Goal: Task Accomplishment & Management: Complete application form

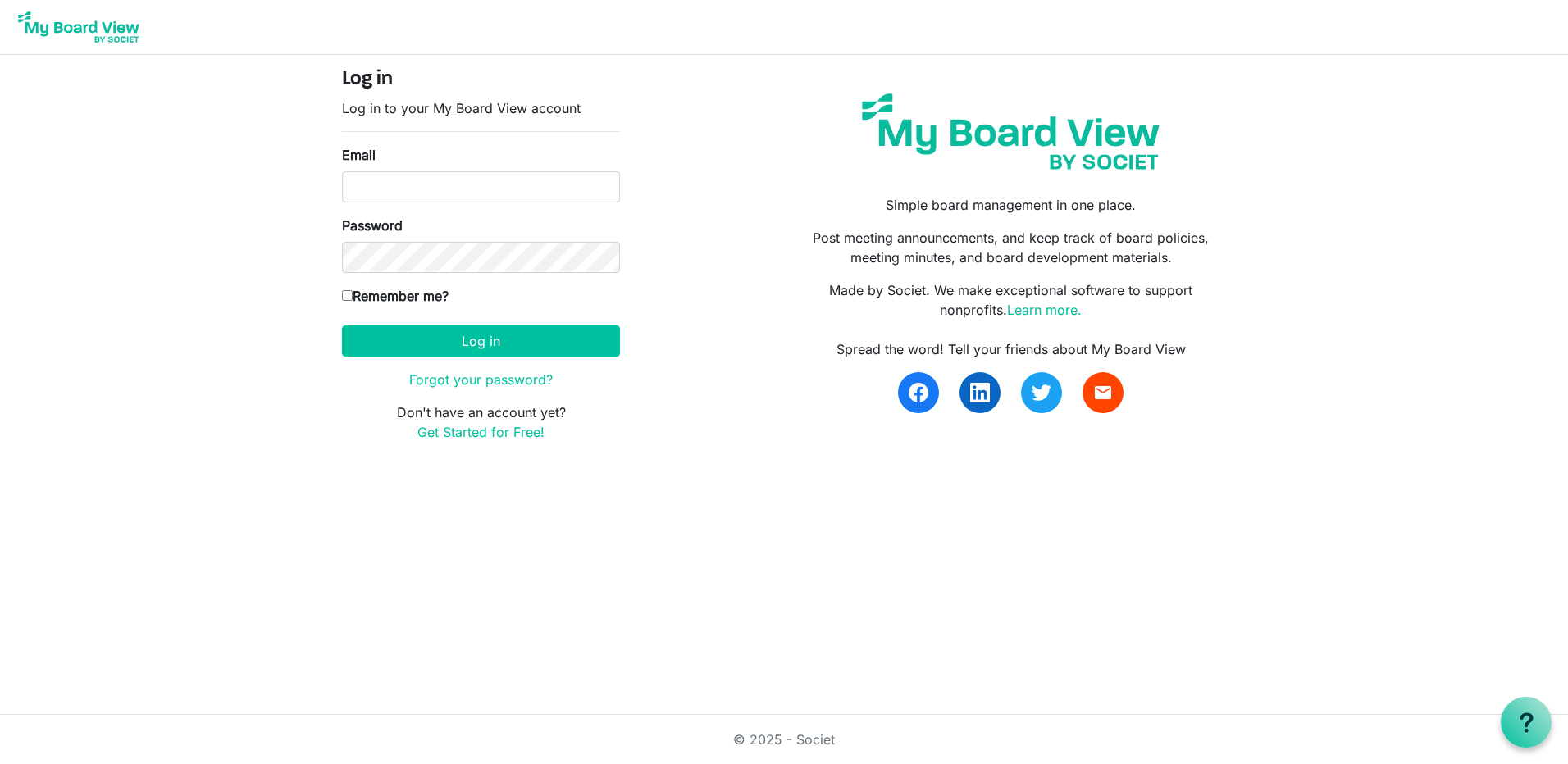
drag, startPoint x: 433, startPoint y: 102, endPoint x: 468, endPoint y: 117, distance: 38.1
click at [433, 102] on p "Log in to your My Board View account" at bounding box center [481, 108] width 278 height 20
click at [492, 436] on link "Get Started for Free!" at bounding box center [481, 431] width 127 height 16
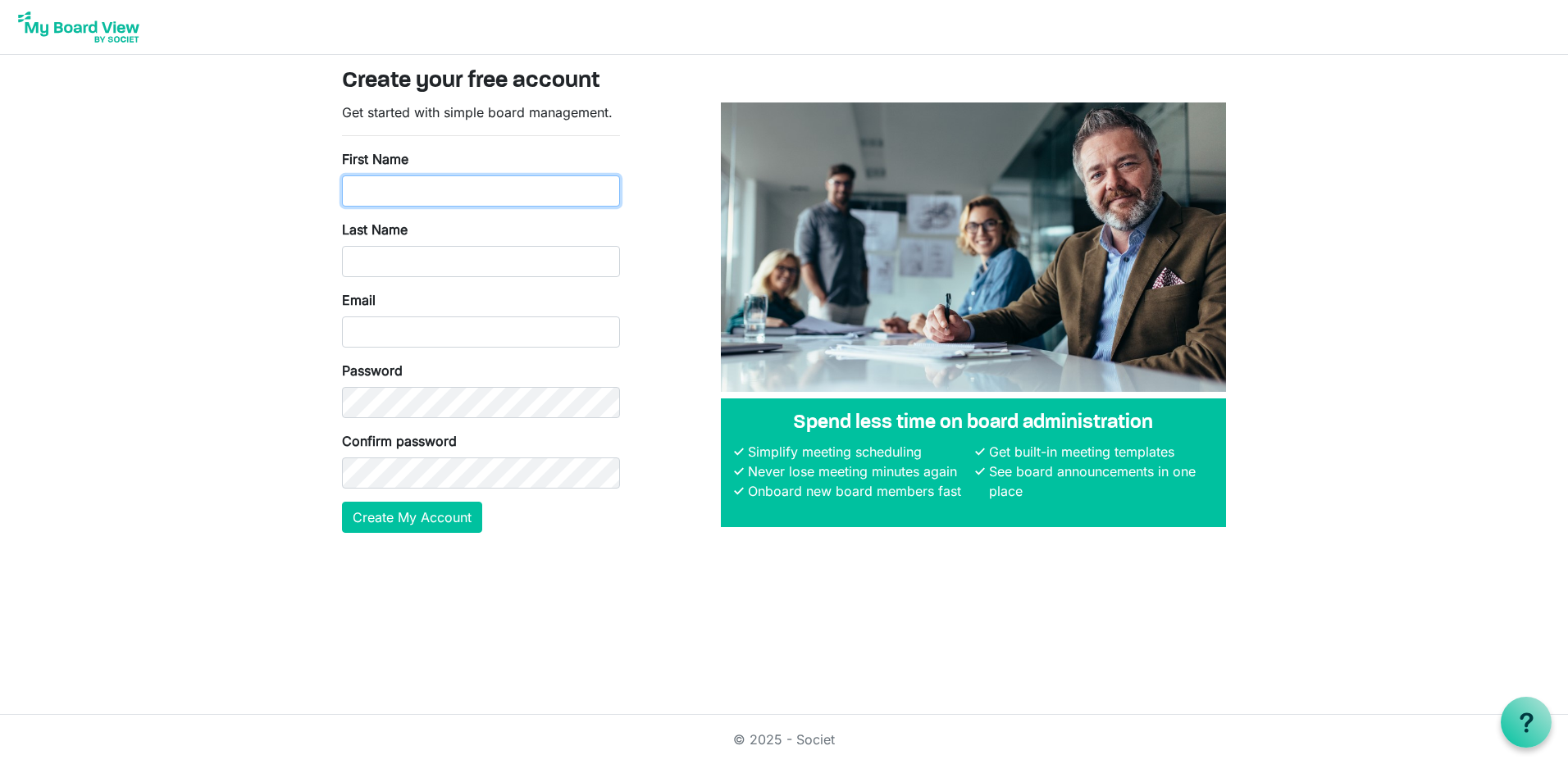
click at [490, 188] on input "First Name" at bounding box center [481, 191] width 278 height 31
type input "Shane"
type input "h"
type input "Herring"
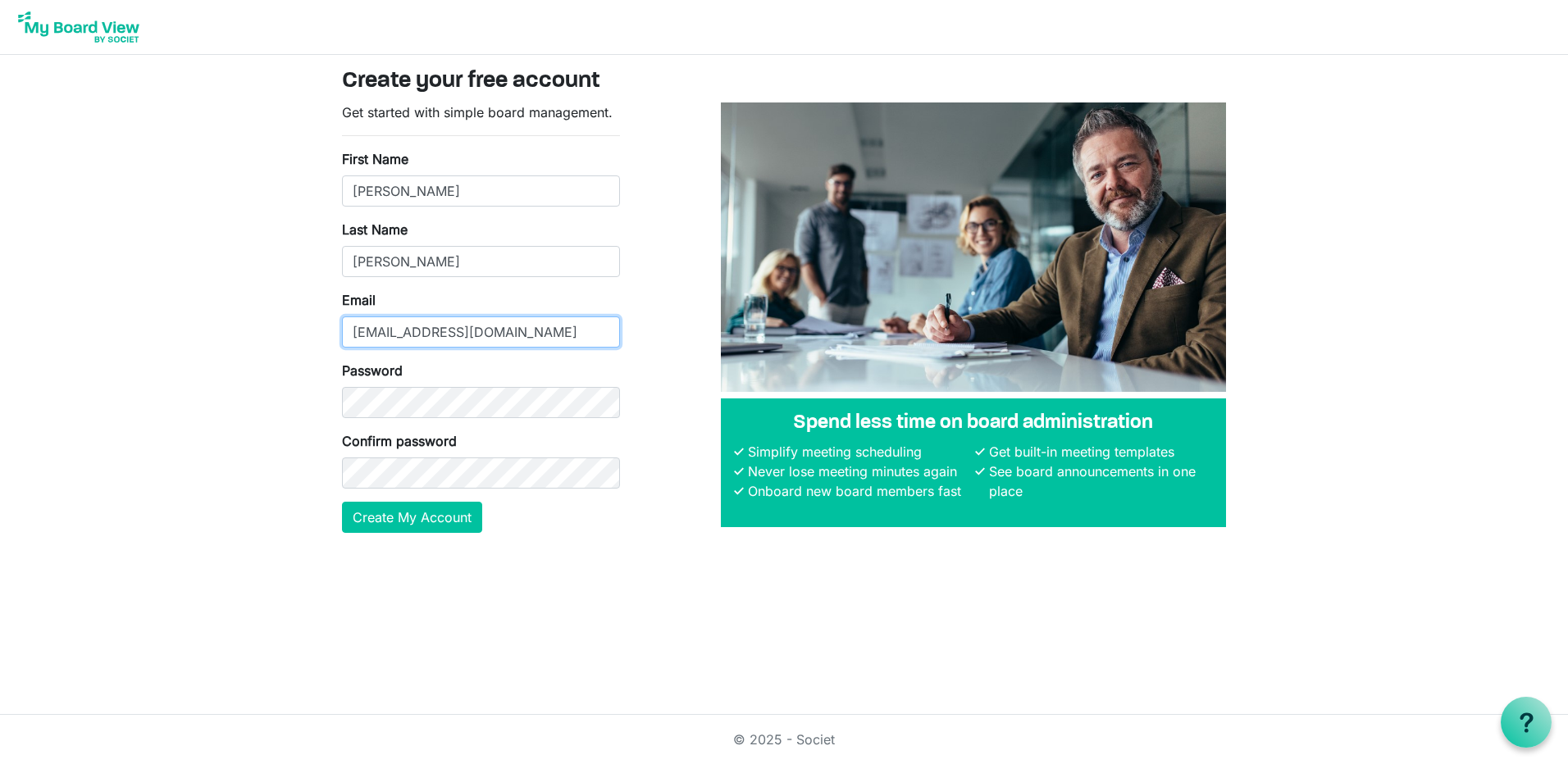
type input "sherring@uabmc.edu"
click at [407, 510] on button "Create My Account" at bounding box center [412, 517] width 141 height 31
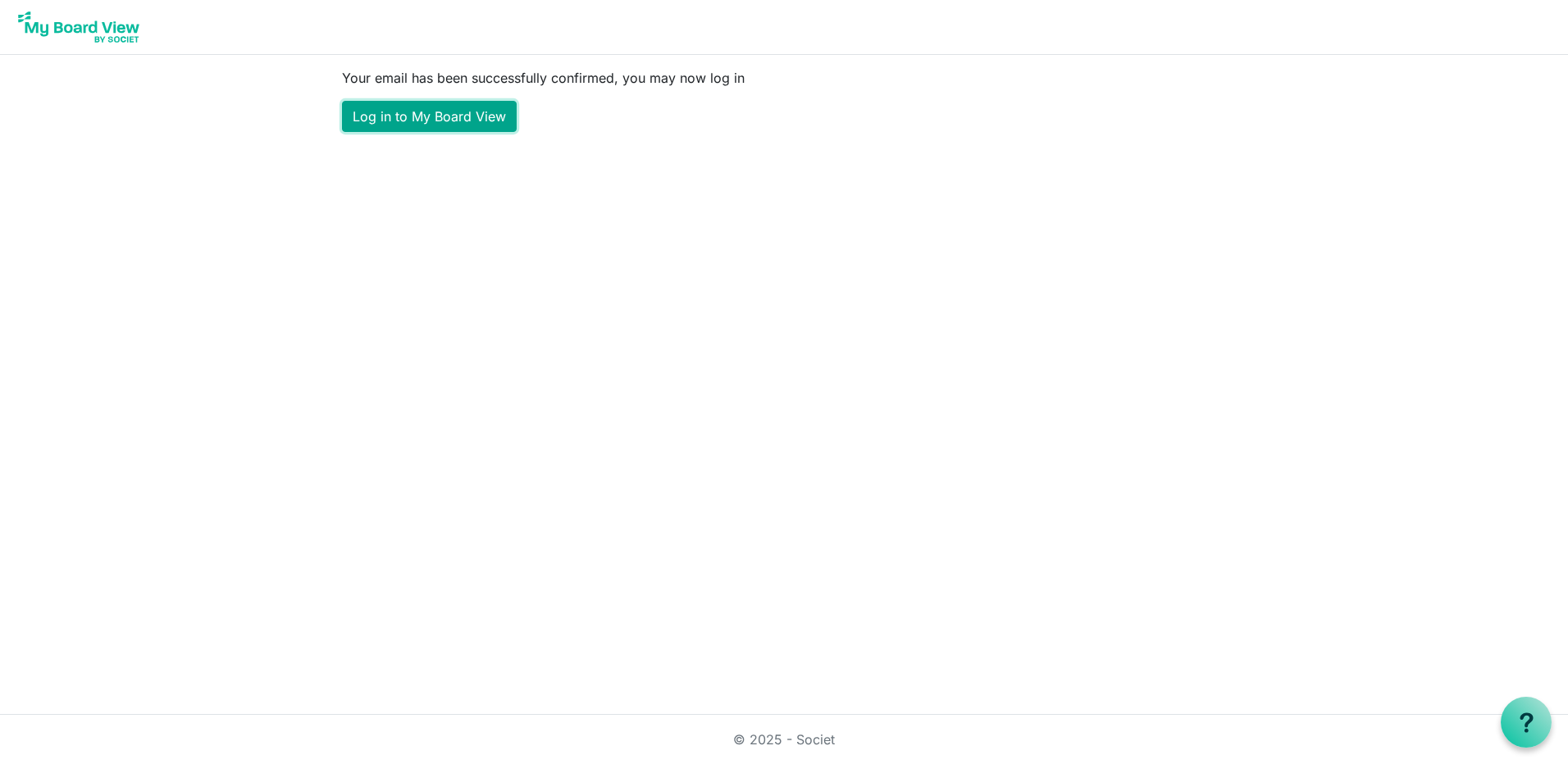
click at [417, 122] on link "Log in to My Board View" at bounding box center [430, 116] width 175 height 31
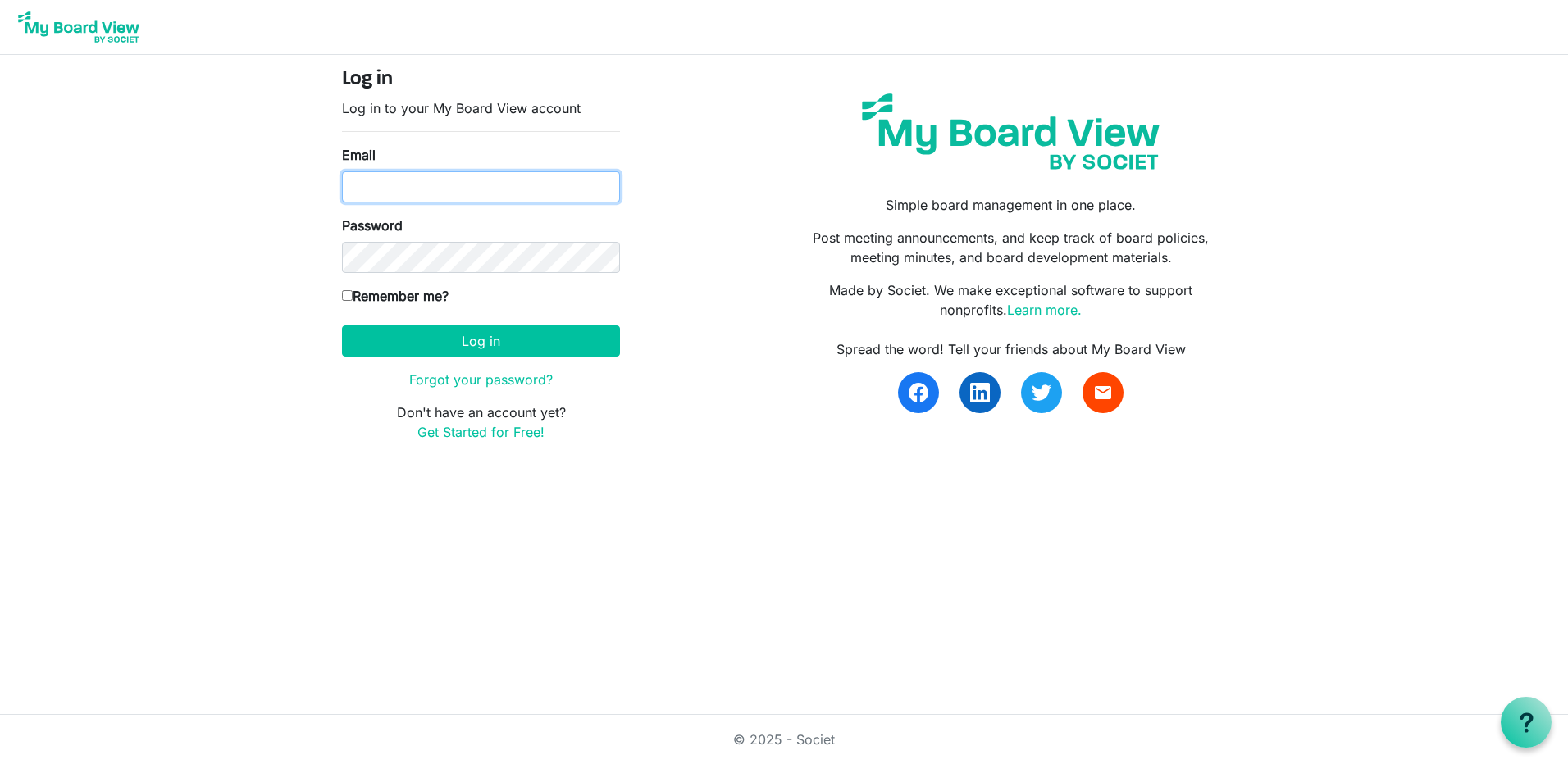
click at [460, 192] on input "Email" at bounding box center [481, 186] width 278 height 31
type input "sherring@uabmc.edu"
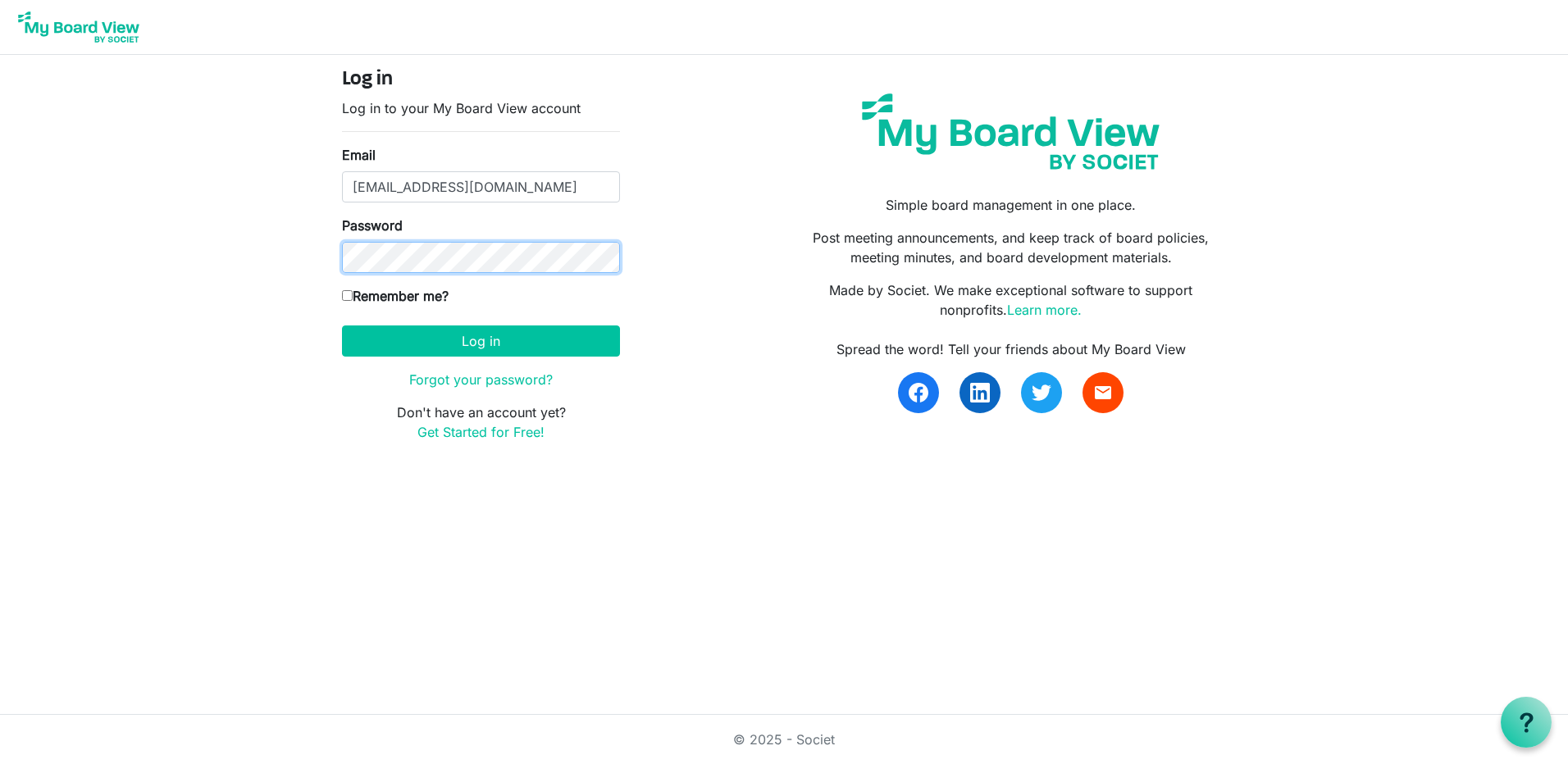
click at [342, 326] on button "Log in" at bounding box center [481, 341] width 278 height 31
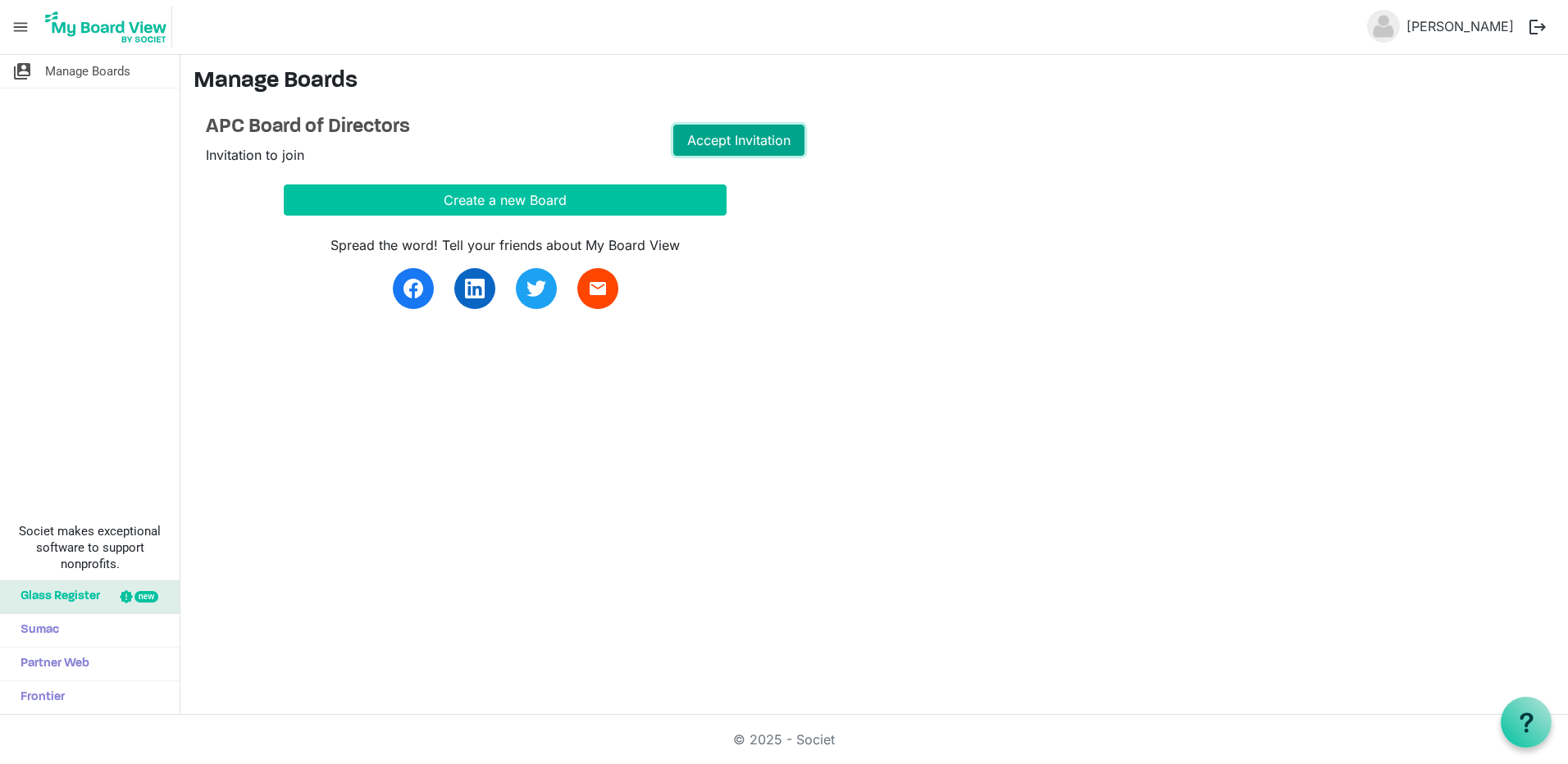
click at [752, 141] on link "Accept Invitation" at bounding box center [739, 140] width 131 height 31
click at [720, 143] on link "Go to Board" at bounding box center [739, 140] width 131 height 31
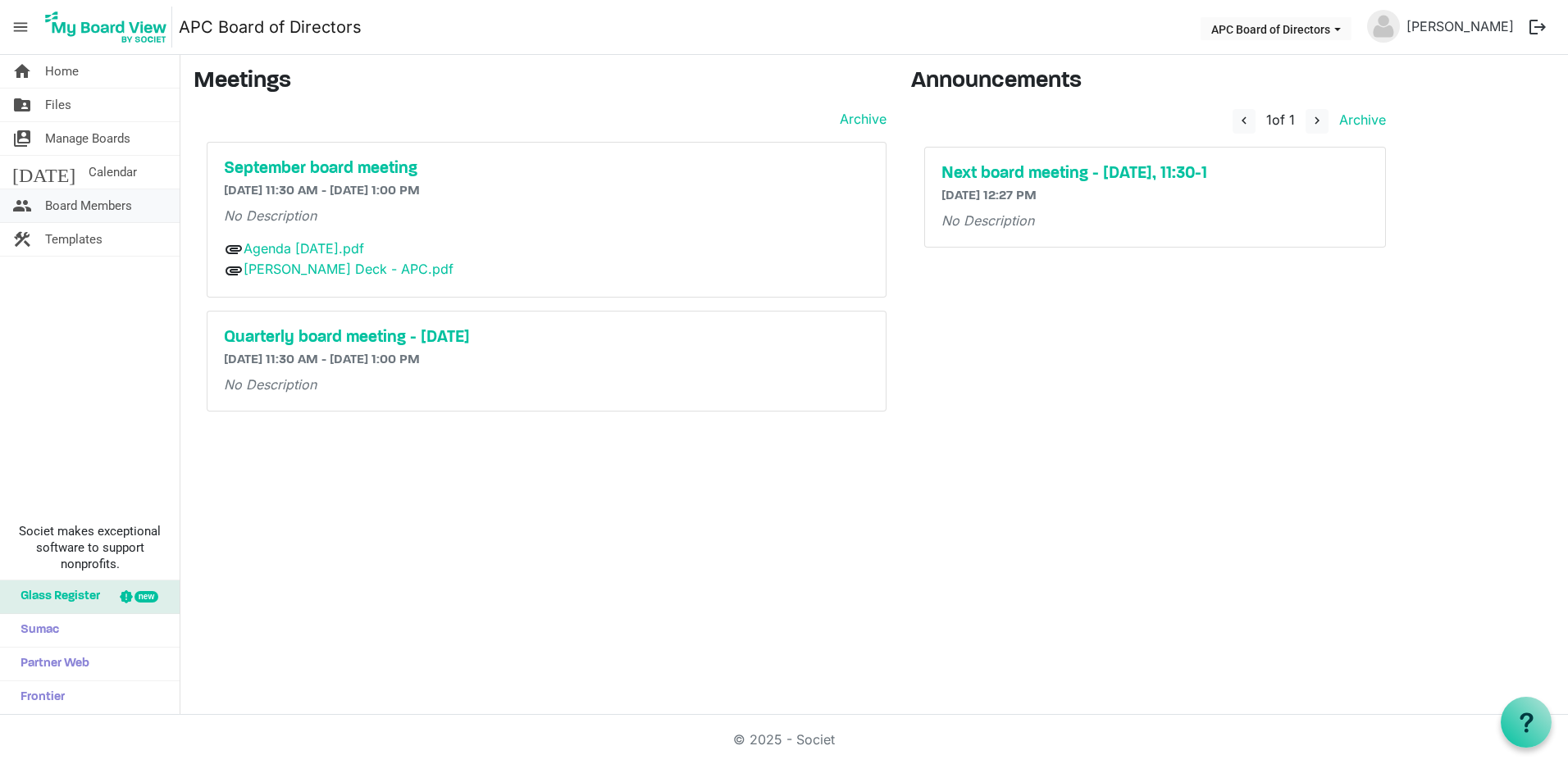
click at [105, 213] on span "Board Members" at bounding box center [87, 205] width 86 height 33
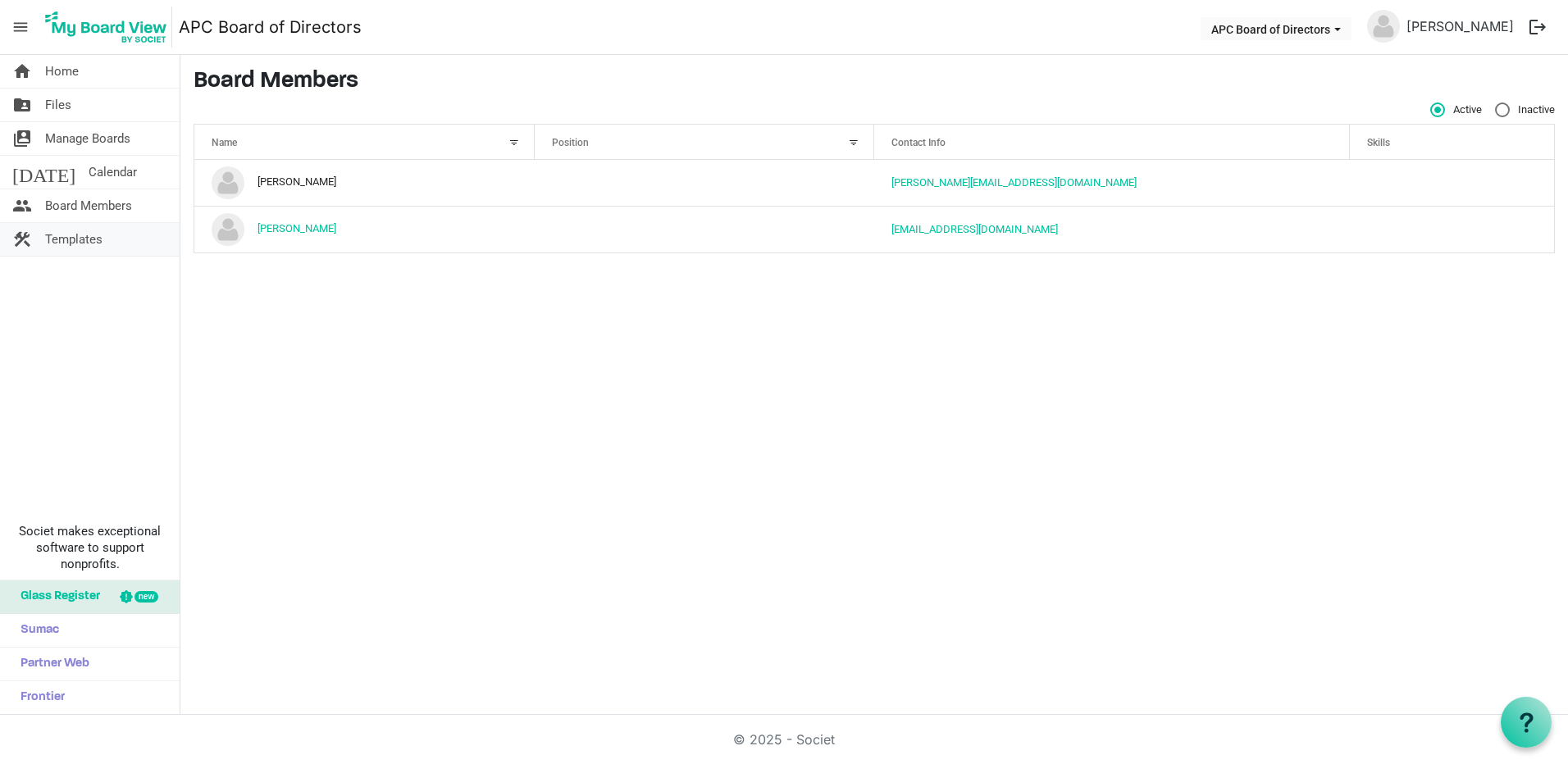
click at [36, 238] on link "construction Templates" at bounding box center [89, 239] width 180 height 33
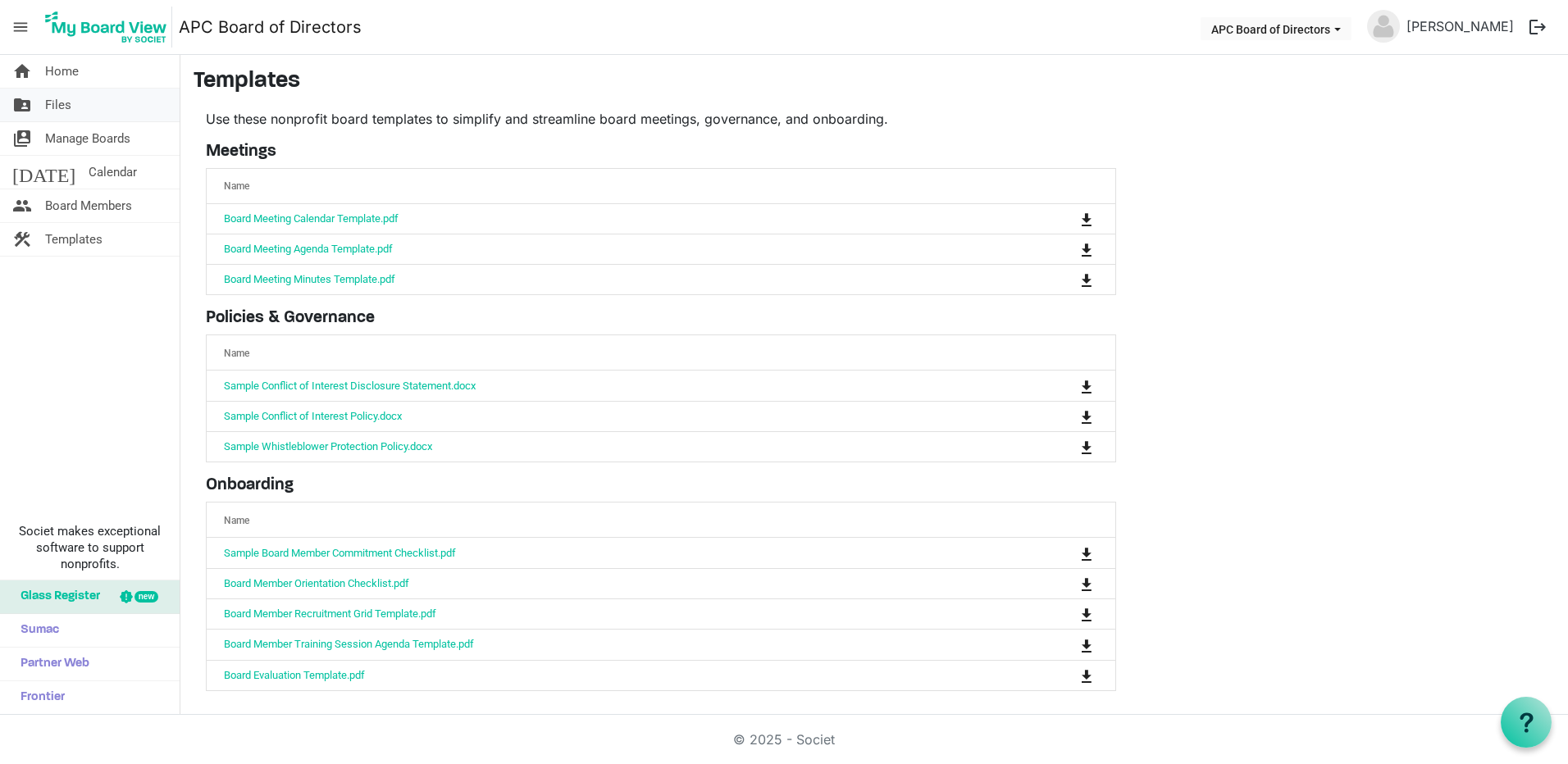
click at [82, 105] on link "folder_shared Files" at bounding box center [89, 105] width 180 height 33
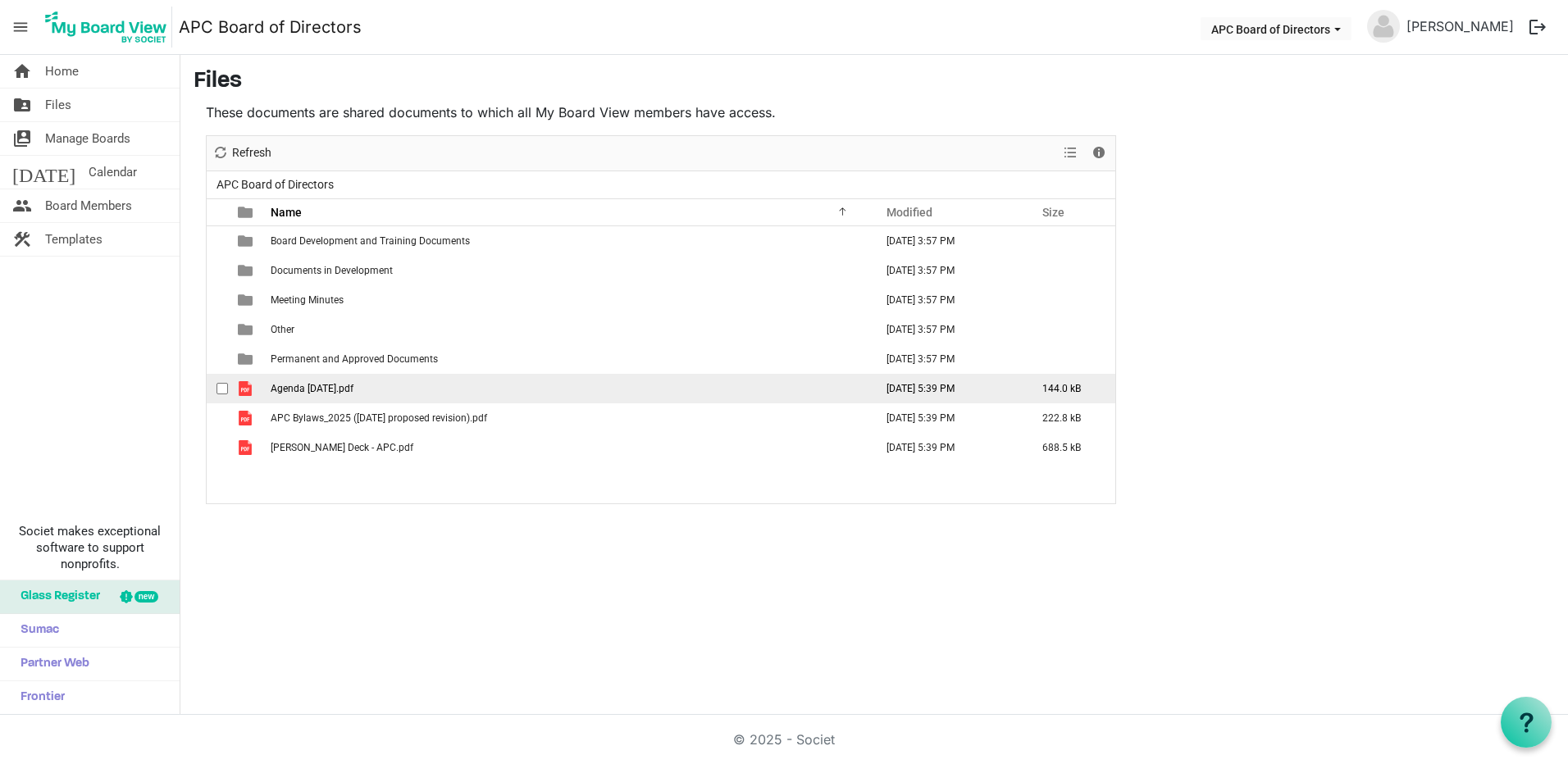
click at [217, 388] on span "checkbox" at bounding box center [222, 389] width 11 height 11
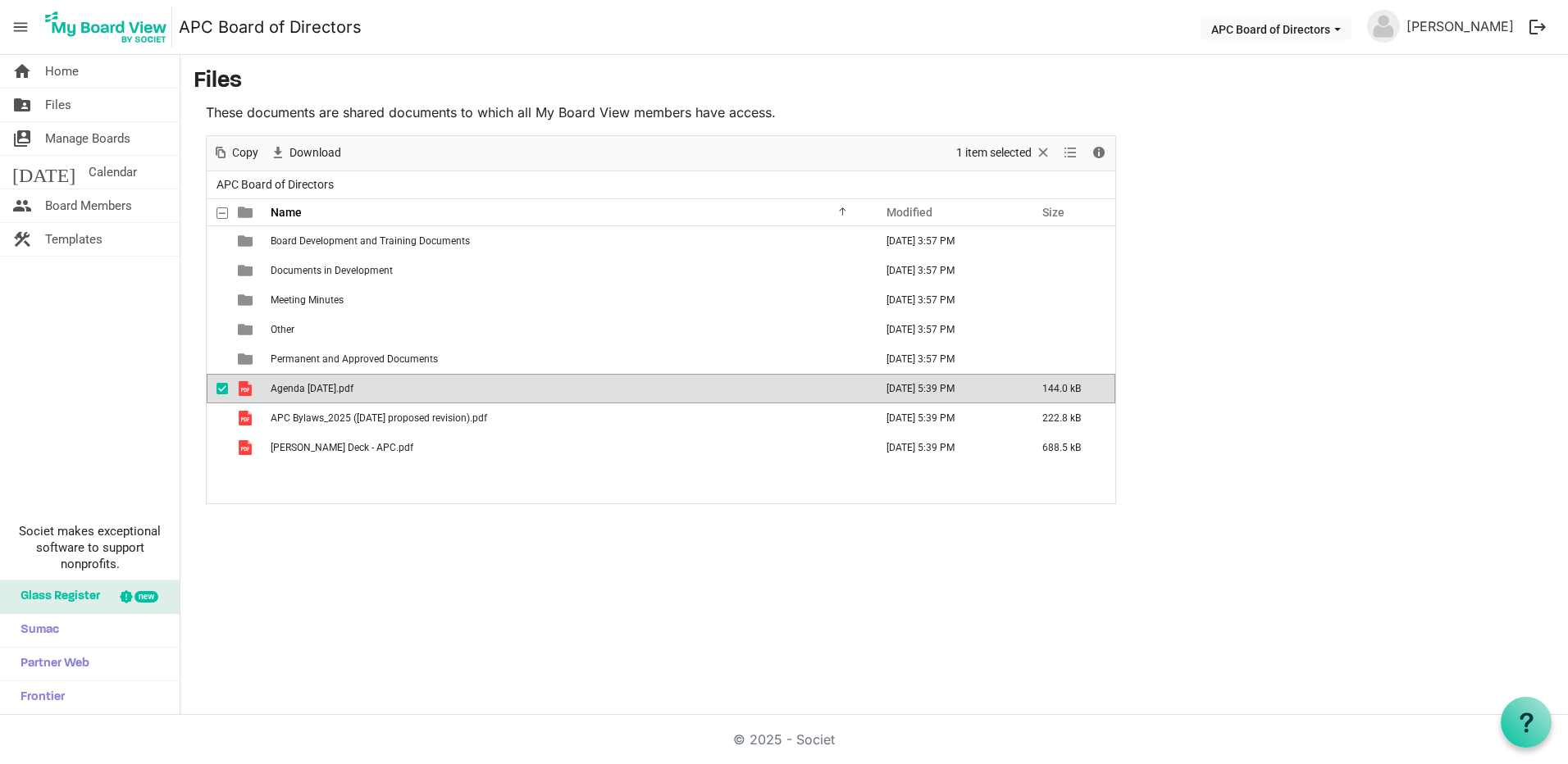
drag, startPoint x: 294, startPoint y: 388, endPoint x: 280, endPoint y: 392, distance: 14.6
click at [280, 392] on span "Agenda [DATE].pdf" at bounding box center [312, 389] width 83 height 11
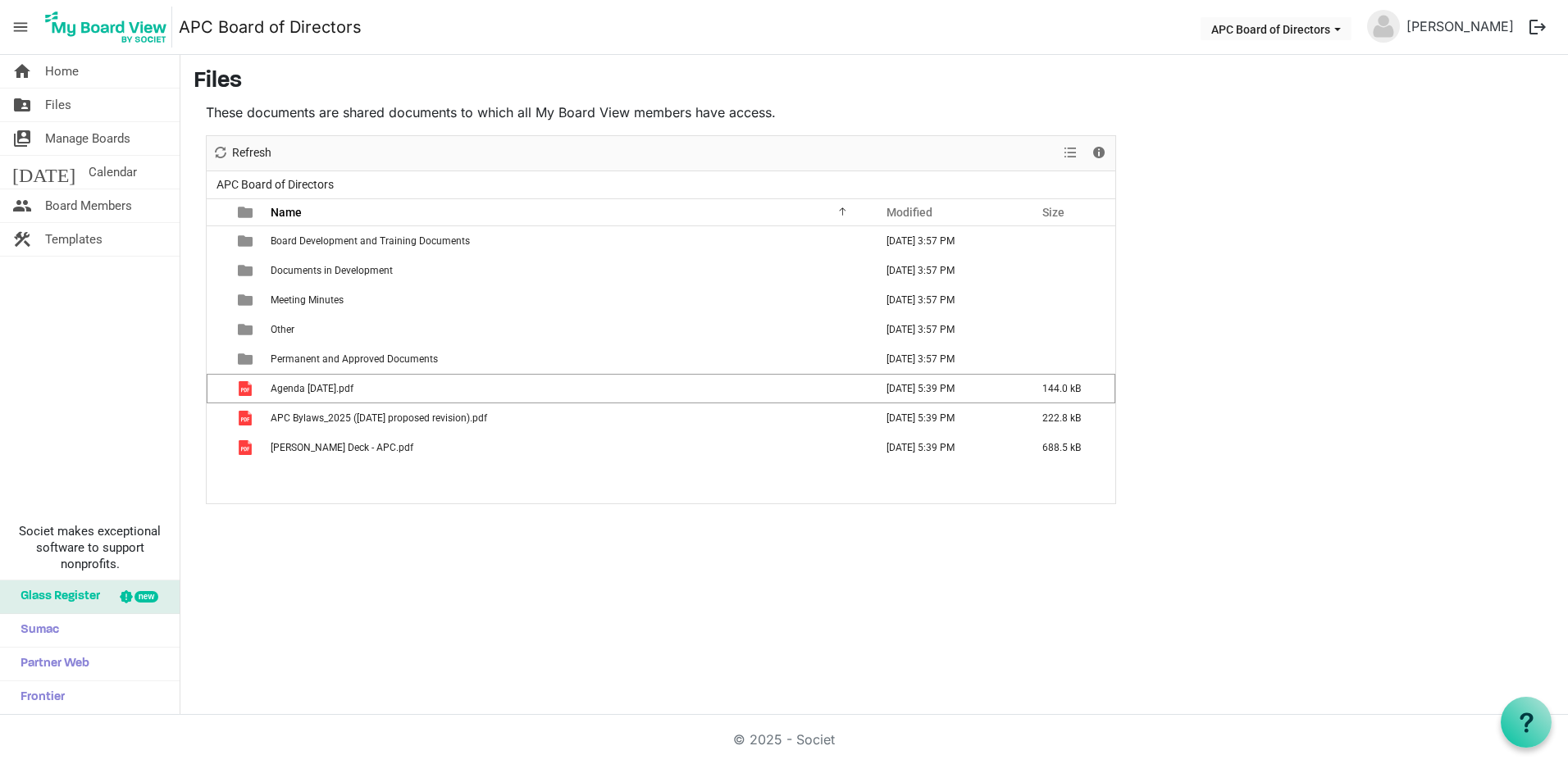
click at [579, 610] on div "home Home folder_shared Files switch_account Manage Boards [DATE] Calendar peop…" at bounding box center [784, 385] width 1568 height 660
click at [1345, 30] on span "APC Board of Directors dropdownbutton" at bounding box center [1338, 29] width 15 height 7
click at [1444, 146] on main "Files These documents are shared documents to which all My Board View members h…" at bounding box center [874, 286] width 1387 height 463
click at [48, 72] on span "Home" at bounding box center [61, 71] width 33 height 33
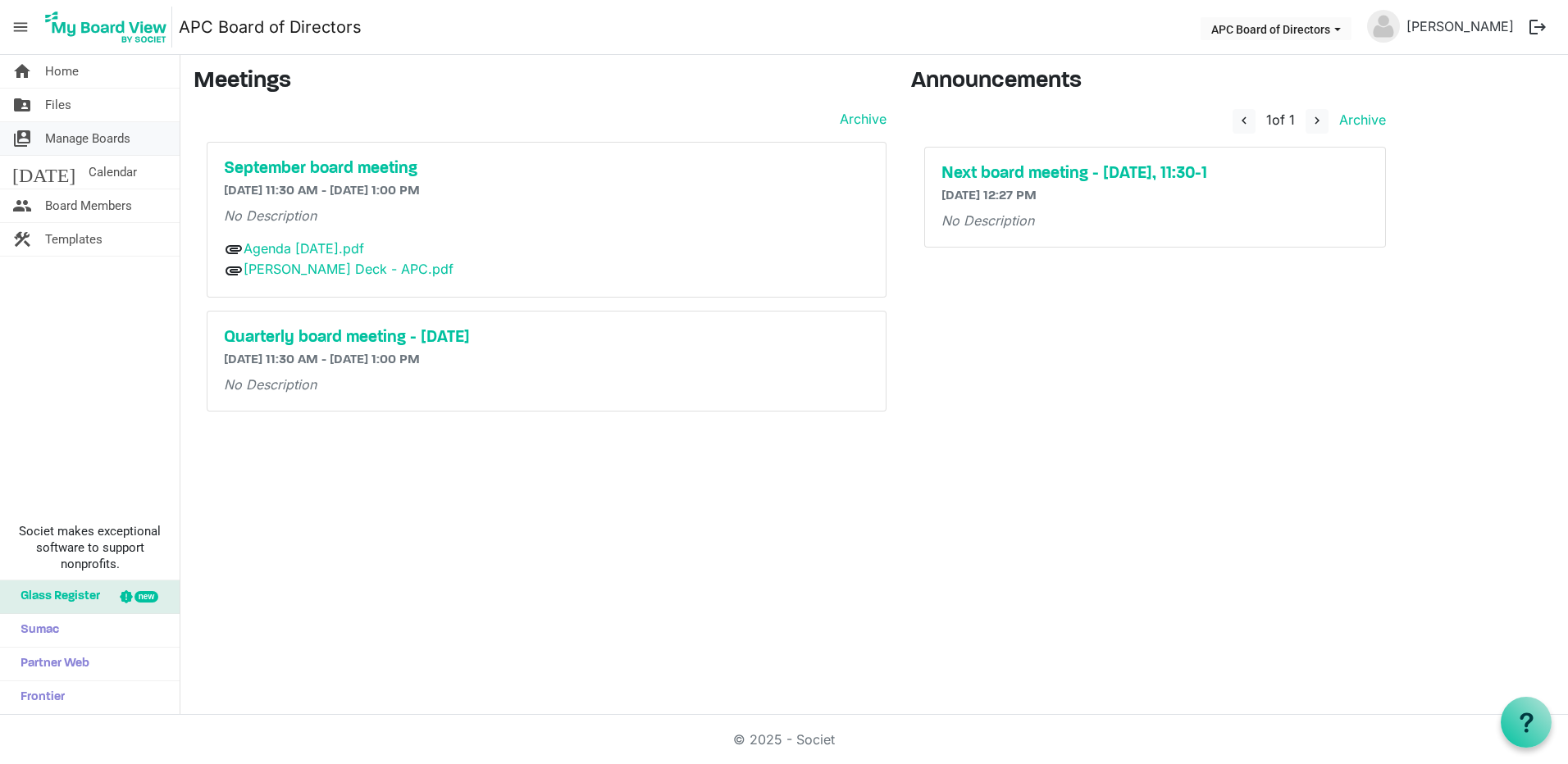
click at [71, 142] on span "Manage Boards" at bounding box center [87, 139] width 86 height 33
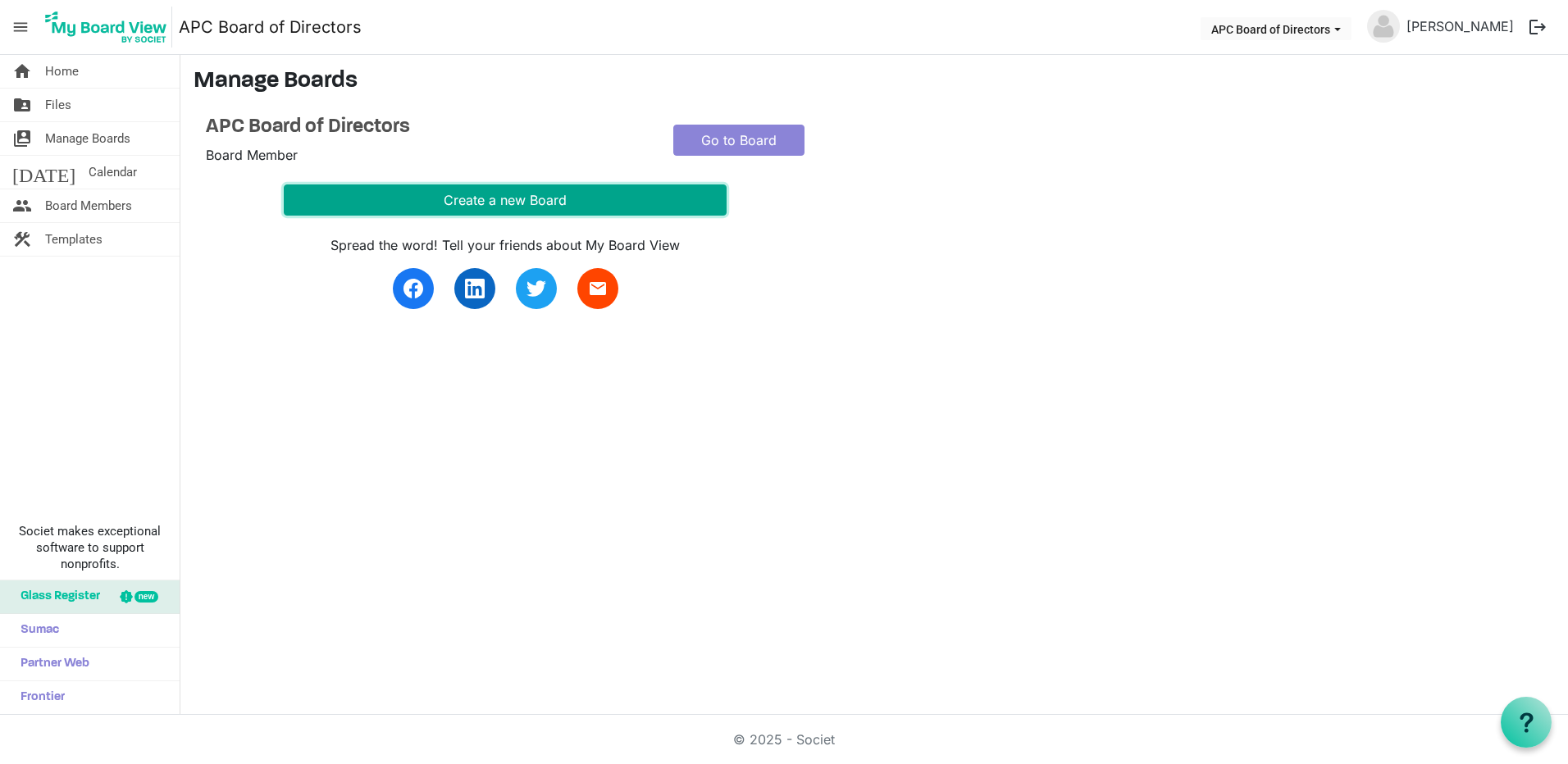
click at [381, 201] on button "Create a new Board" at bounding box center [506, 200] width 443 height 31
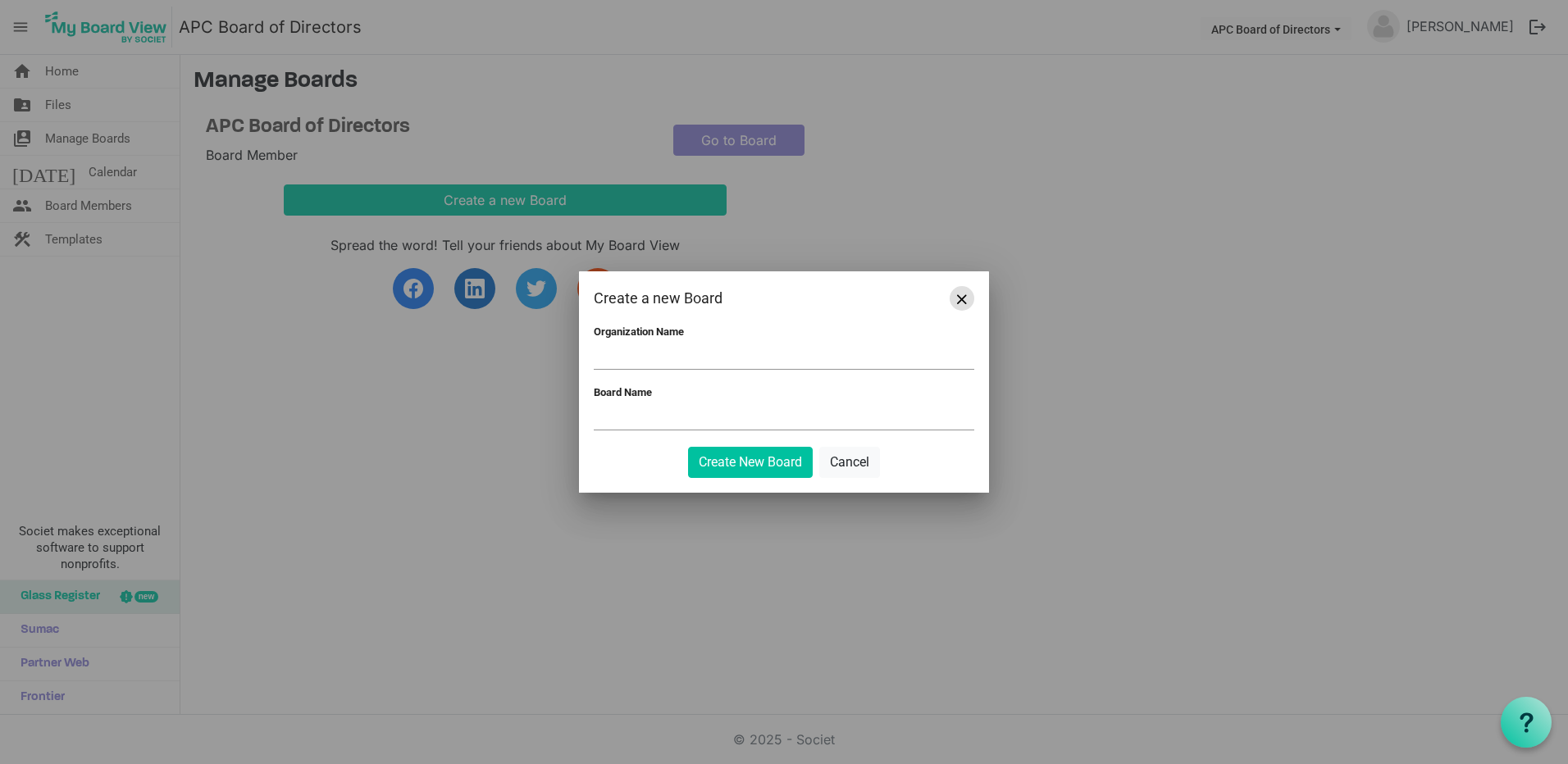
click at [966, 298] on button "Close" at bounding box center [962, 298] width 25 height 25
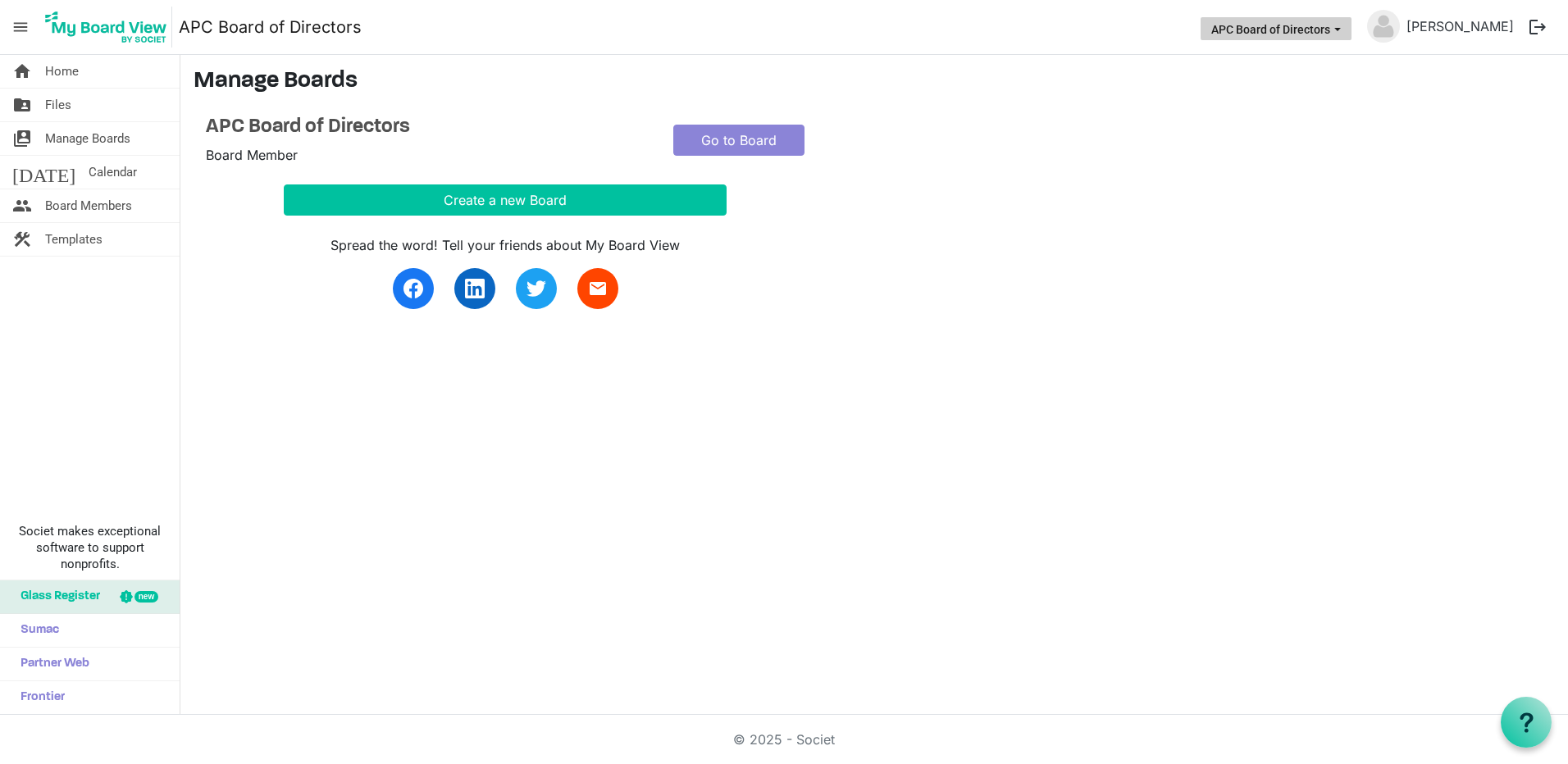
click at [1351, 21] on button "APC Board of Directors" at bounding box center [1275, 29] width 151 height 23
click at [1035, 262] on div "Spread the word! Tell your friends about My Board View email" at bounding box center [661, 262] width 935 height 93
click at [14, 23] on span "menu" at bounding box center [20, 27] width 31 height 31
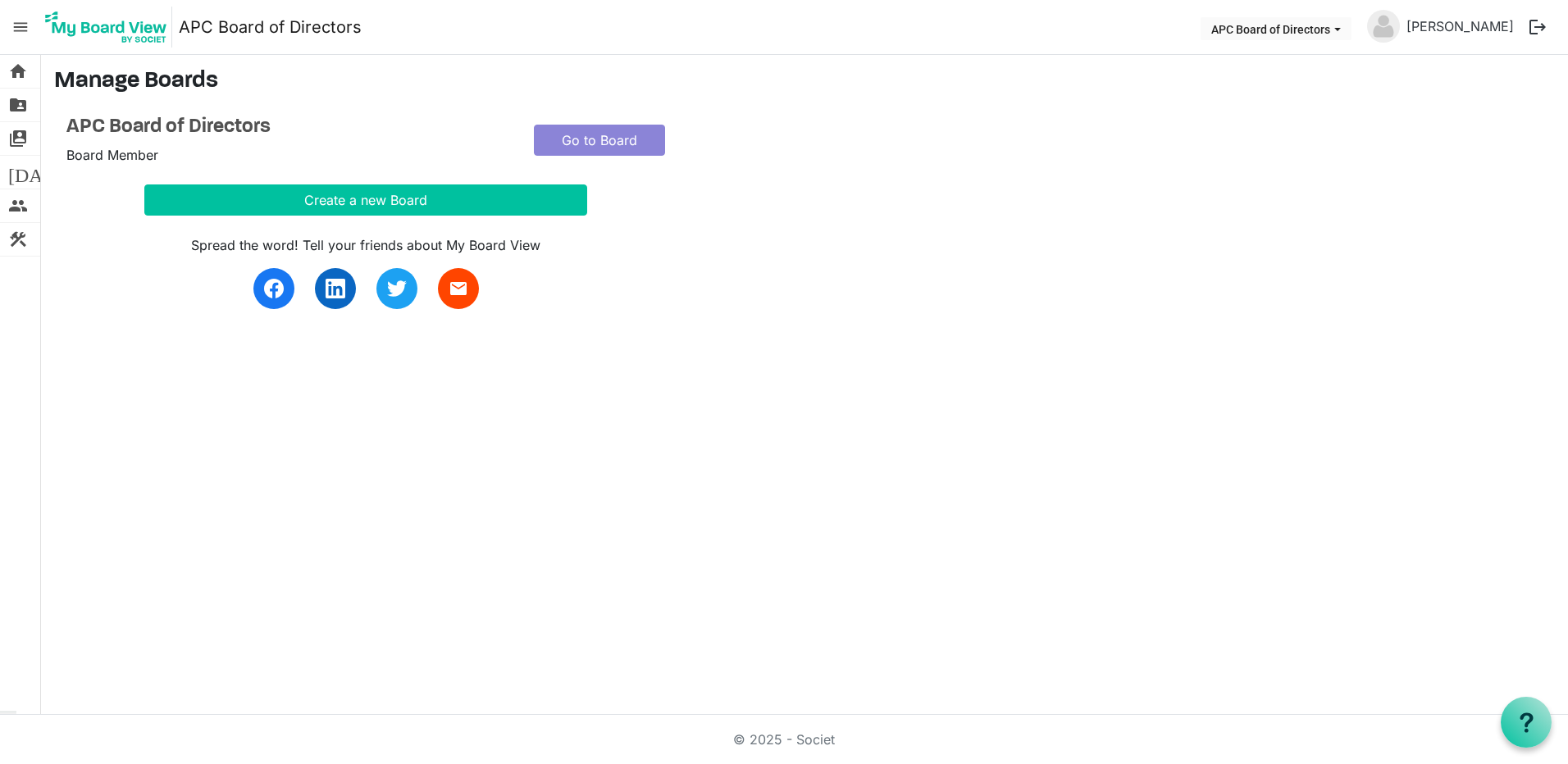
click at [14, 23] on span "menu" at bounding box center [20, 27] width 31 height 31
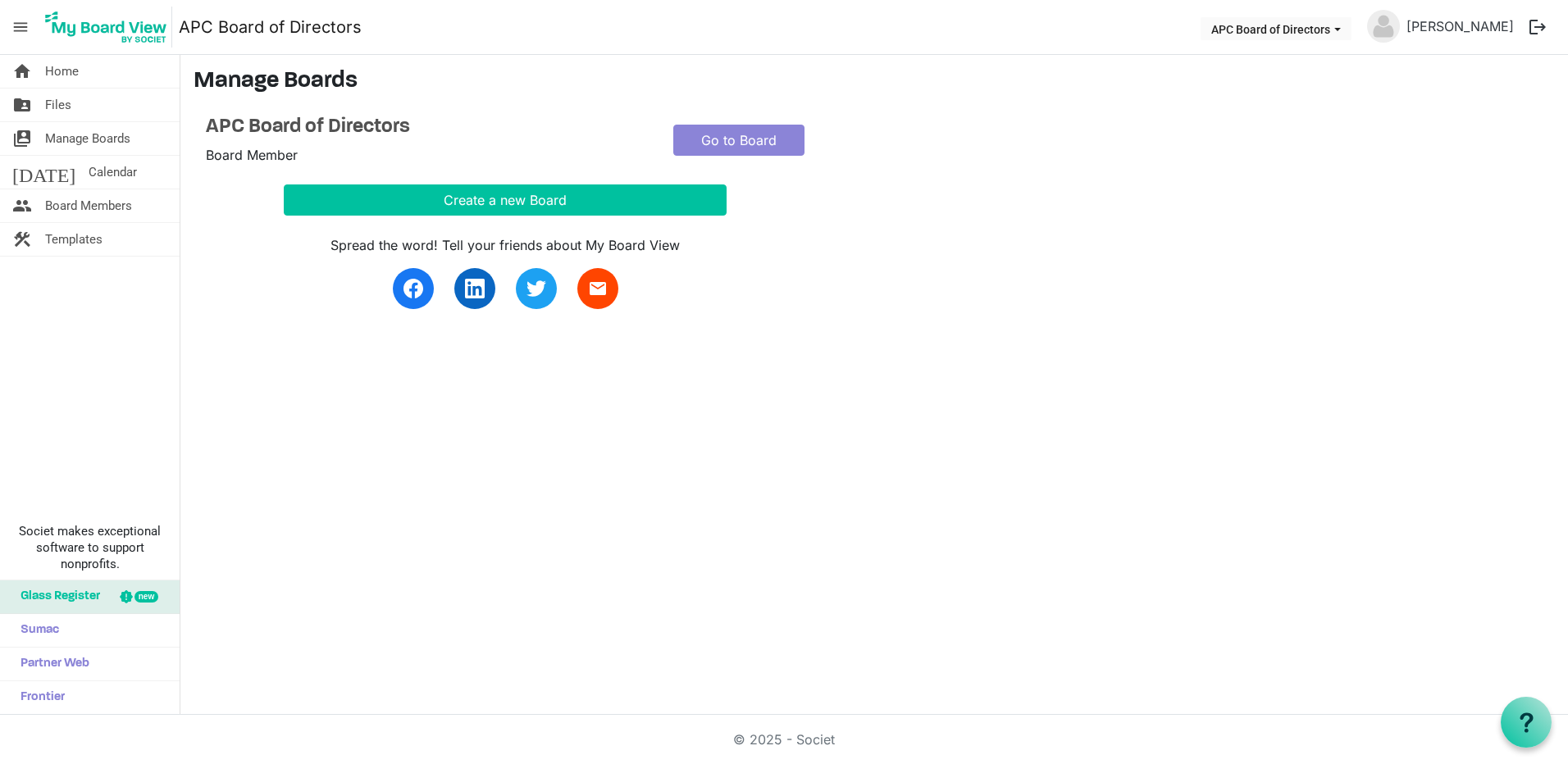
click at [440, 509] on div "home Home folder_shared Files switch_account Manage Boards [DATE] Calendar peop…" at bounding box center [784, 385] width 1568 height 660
